Goal: Task Accomplishment & Management: Manage account settings

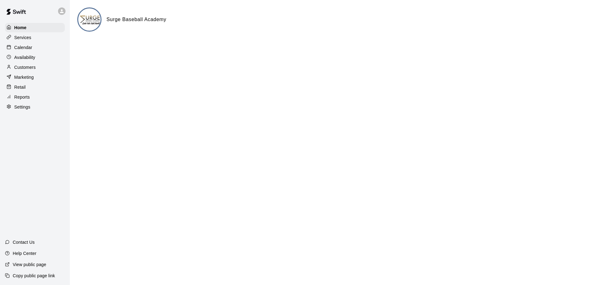
click at [31, 49] on p "Calendar" at bounding box center [23, 47] width 18 height 6
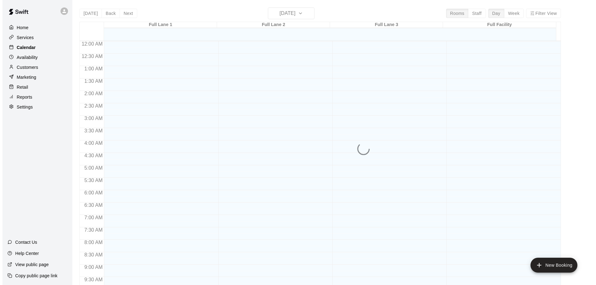
scroll to position [326, 0]
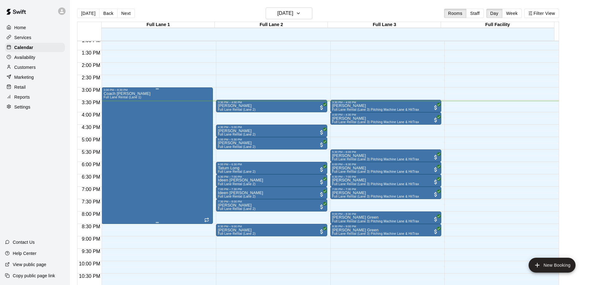
click at [156, 137] on div "Coach [PERSON_NAME] Full [PERSON_NAME] Rental (Lane 1)" at bounding box center [156, 234] width 107 height 285
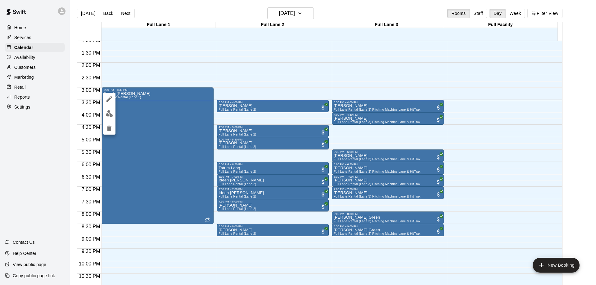
click at [109, 98] on icon "edit" at bounding box center [109, 98] width 7 height 7
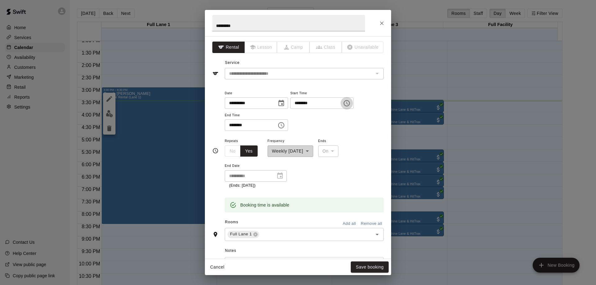
click at [348, 103] on icon "Choose time, selected time is 3:00 PM" at bounding box center [348, 103] width 2 height 3
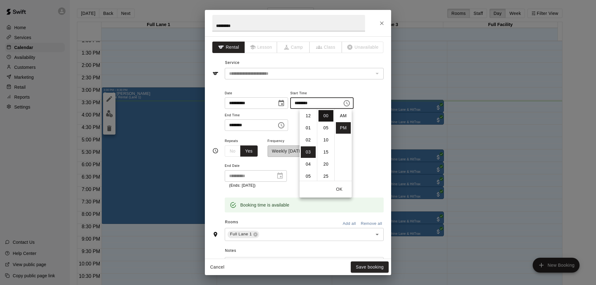
scroll to position [11, 0]
click at [305, 129] on li "04" at bounding box center [308, 127] width 15 height 11
type input "********"
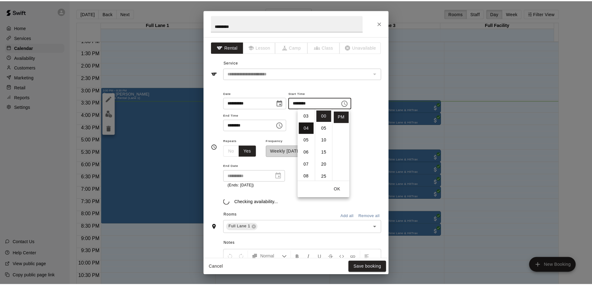
scroll to position [48, 0]
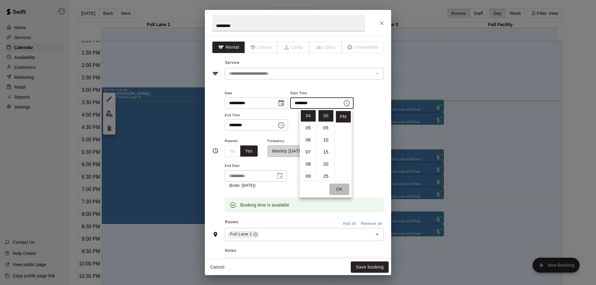
click at [339, 190] on button "OK" at bounding box center [339, 189] width 20 height 11
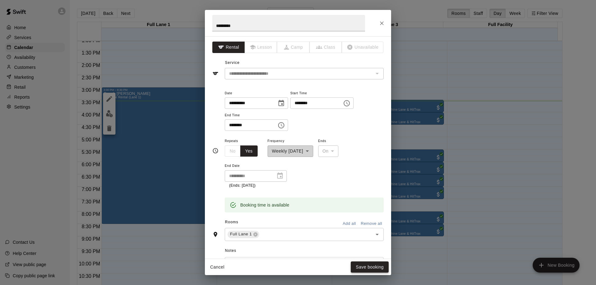
click at [367, 267] on button "Save booking" at bounding box center [370, 267] width 38 height 11
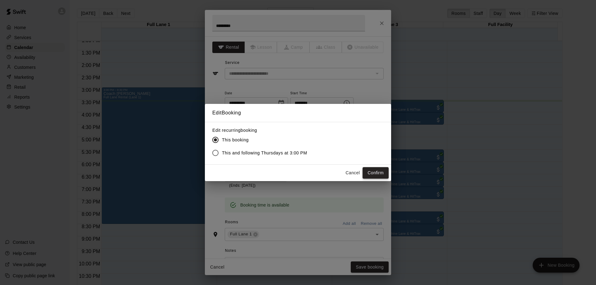
click at [376, 173] on button "Confirm" at bounding box center [376, 172] width 26 height 11
